Goal: Information Seeking & Learning: Learn about a topic

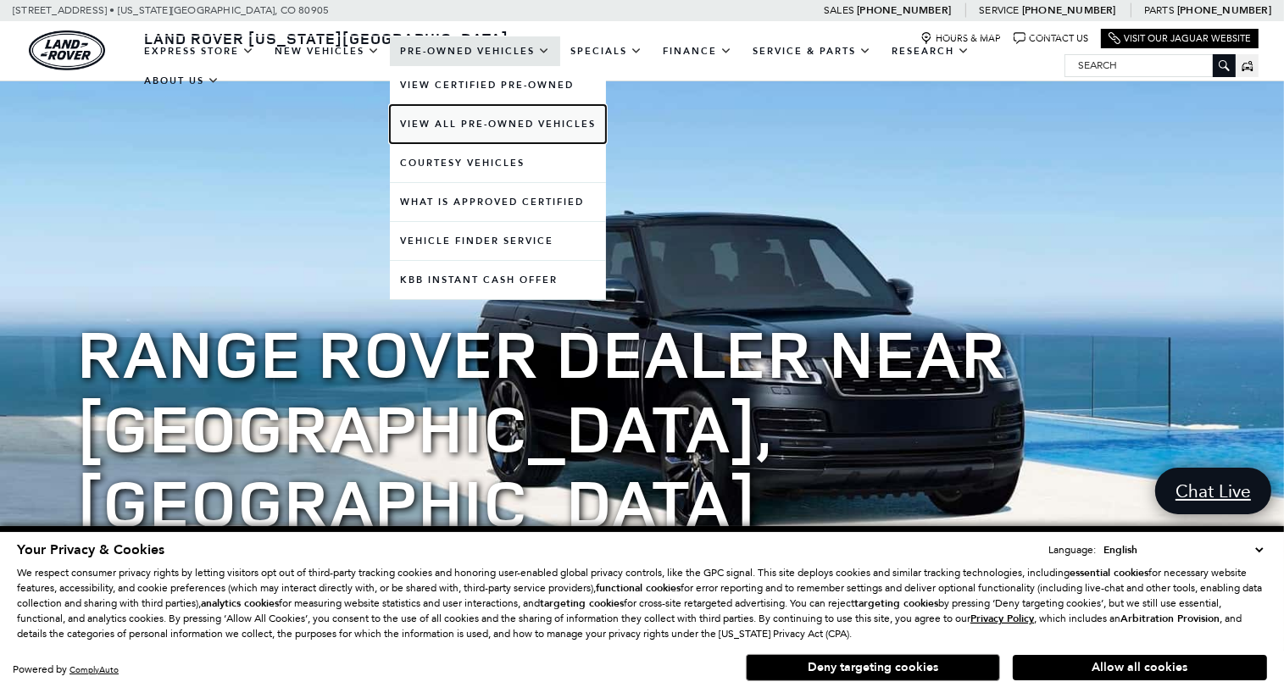
click at [481, 121] on link "View All Pre-Owned Vehicles" at bounding box center [498, 124] width 216 height 38
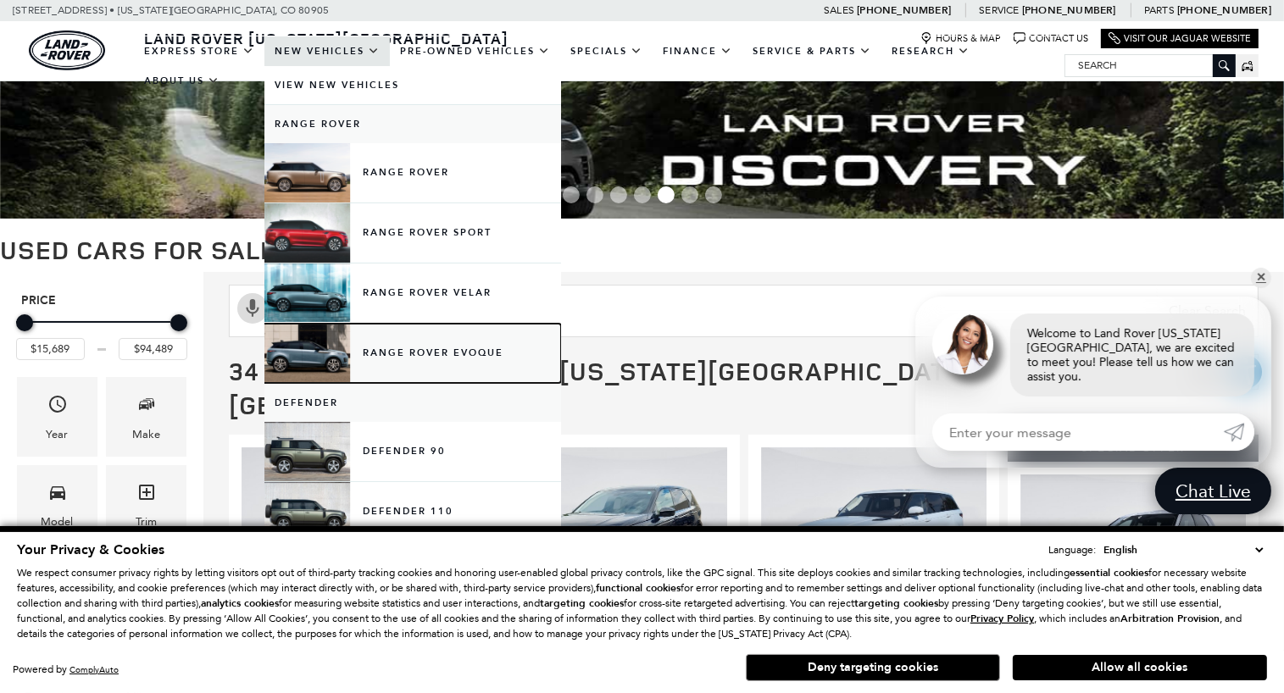
click at [376, 347] on link "Range Rover Evoque" at bounding box center [412, 353] width 297 height 59
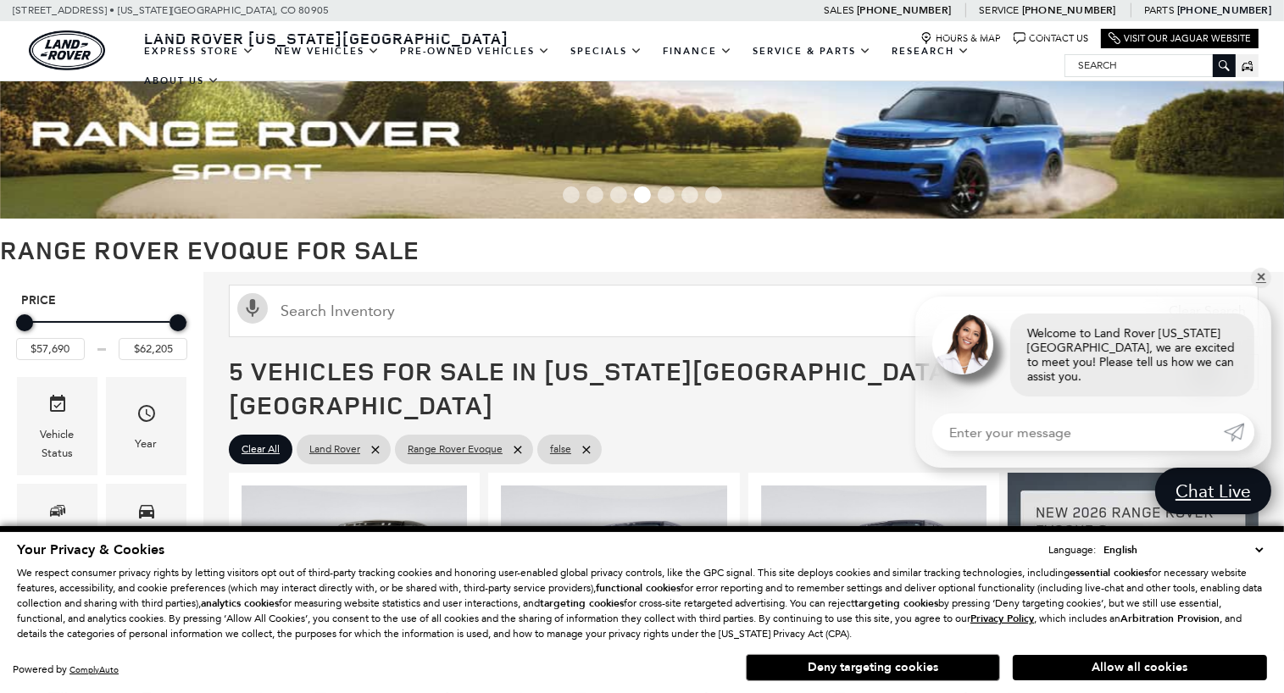
drag, startPoint x: 1295, startPoint y: 42, endPoint x: 1247, endPoint y: 14, distance: 55.1
